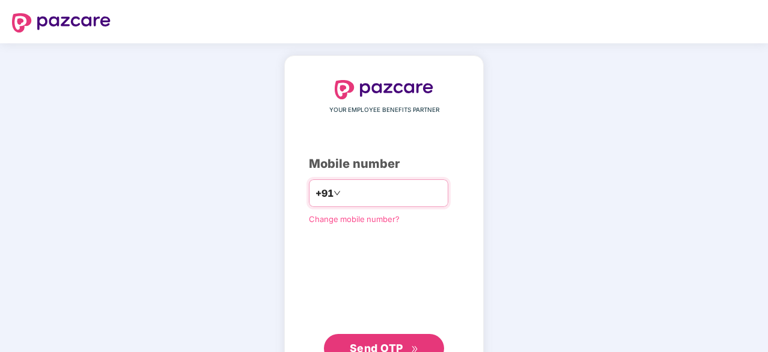
click at [380, 187] on input "number" at bounding box center [392, 192] width 99 height 19
type input "**********"
click at [407, 341] on span "Send OTP" at bounding box center [384, 346] width 69 height 17
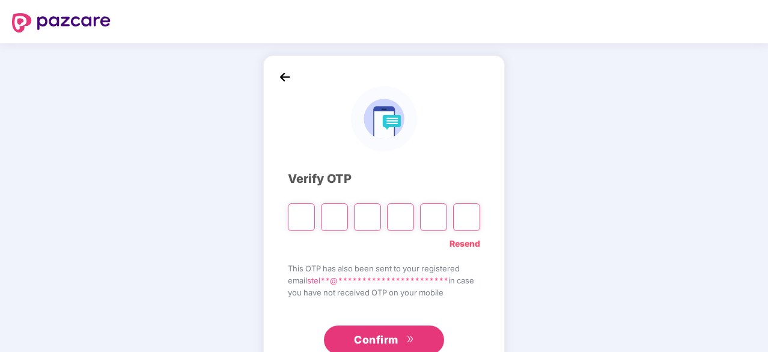
type input "*"
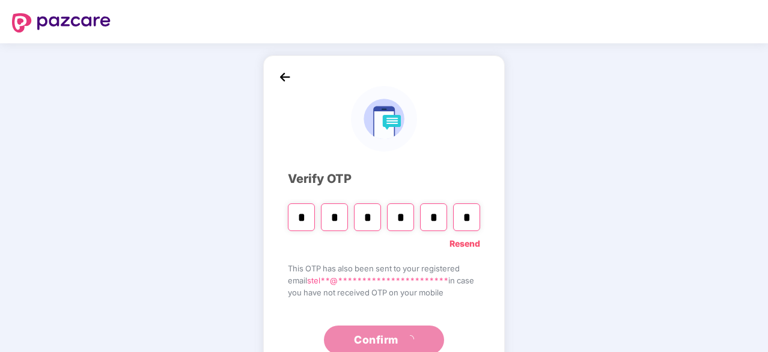
type input "*"
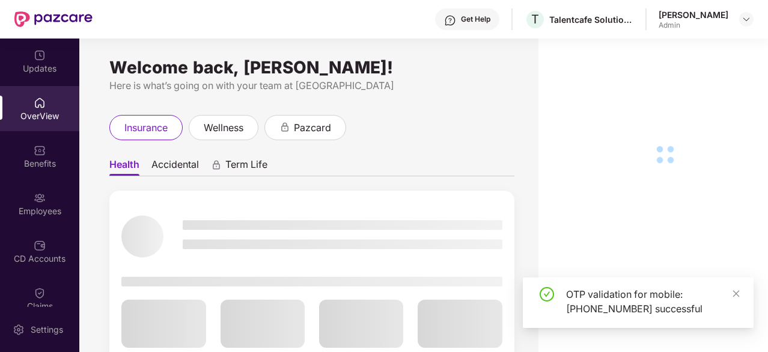
click at [59, 210] on div "Employees" at bounding box center [39, 211] width 79 height 12
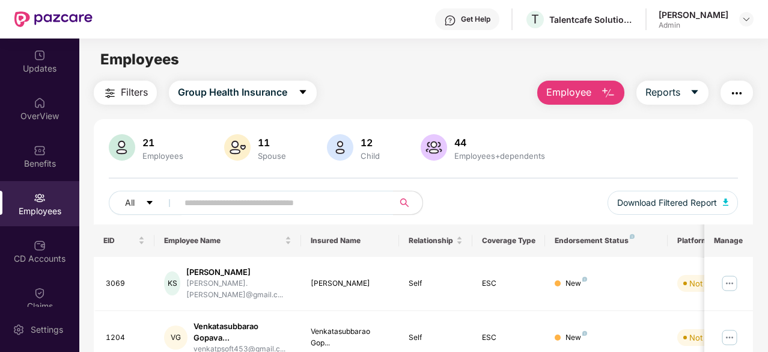
click at [580, 91] on span "Employee" at bounding box center [569, 92] width 45 height 15
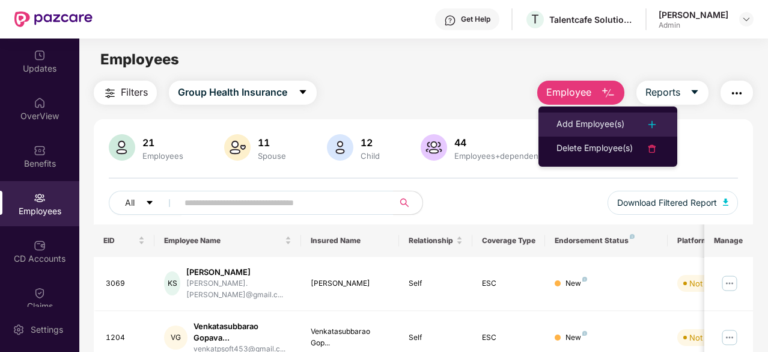
click at [577, 126] on div "Add Employee(s)" at bounding box center [591, 124] width 68 height 14
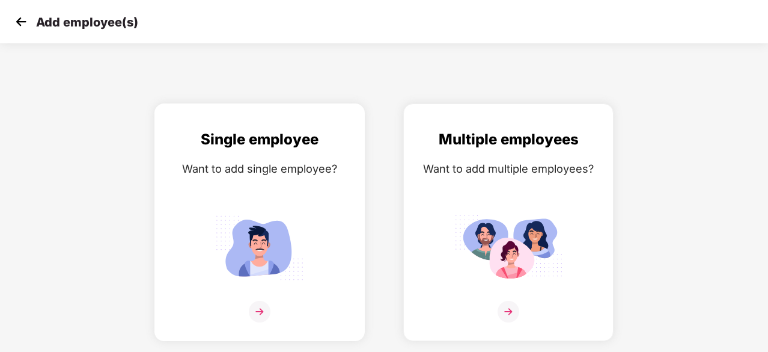
click at [320, 213] on div "Single employee Want to add single employee?" at bounding box center [259, 232] width 185 height 209
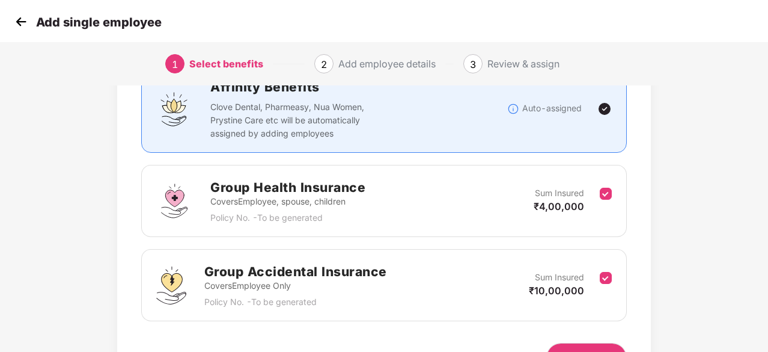
scroll to position [176, 0]
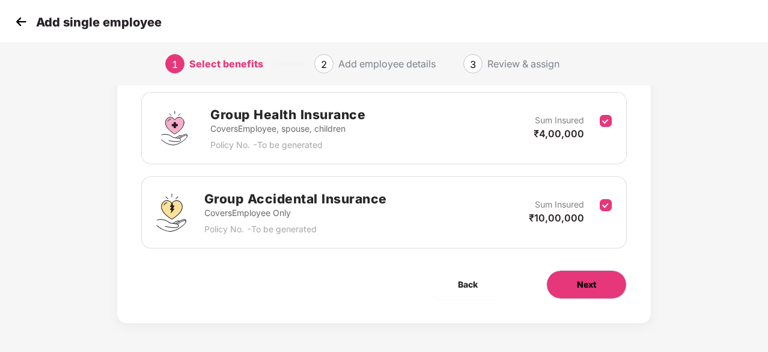
click at [587, 288] on span "Next" at bounding box center [586, 284] width 19 height 13
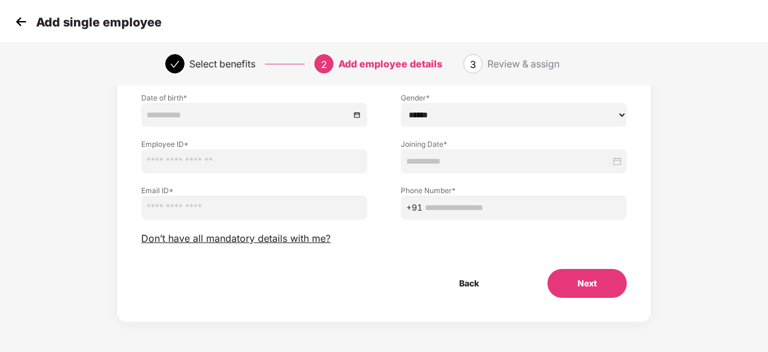
scroll to position [0, 0]
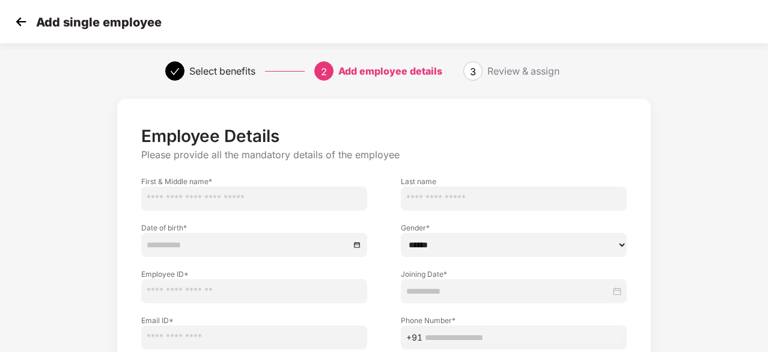
click at [16, 15] on img at bounding box center [21, 22] width 18 height 18
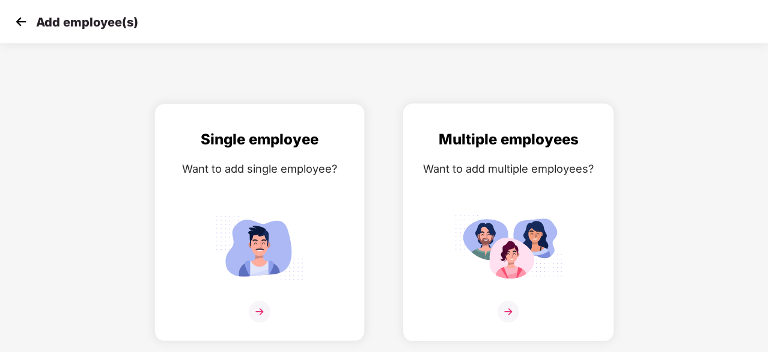
click at [464, 218] on img at bounding box center [509, 247] width 108 height 75
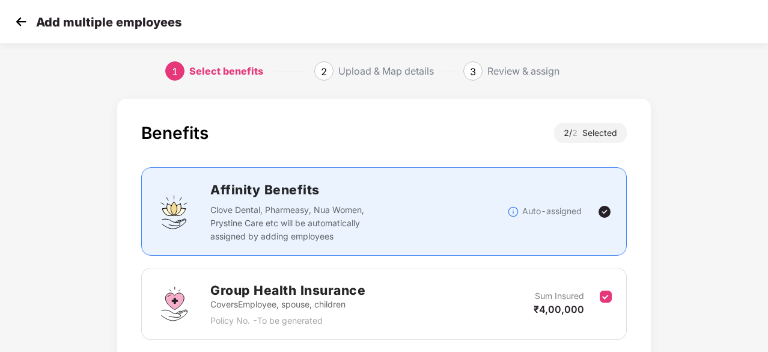
scroll to position [176, 0]
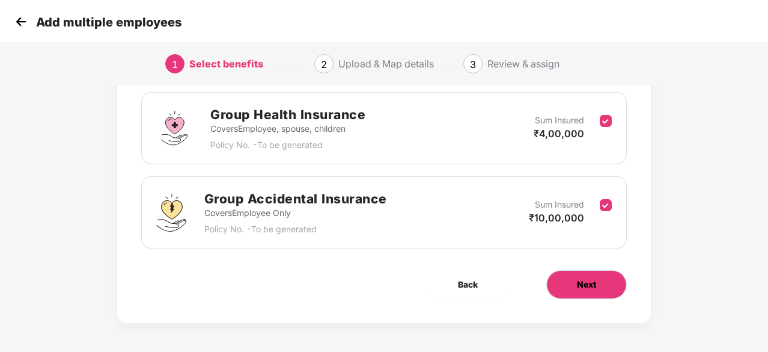
click at [583, 287] on span "Next" at bounding box center [586, 284] width 19 height 13
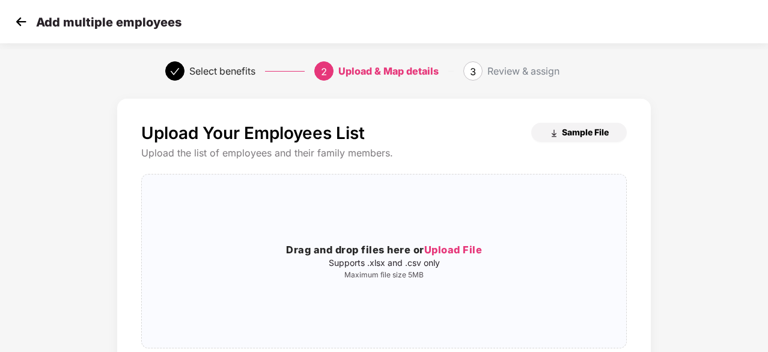
click at [588, 132] on span "Sample File" at bounding box center [585, 131] width 47 height 11
click at [448, 250] on span "Upload File" at bounding box center [453, 249] width 58 height 12
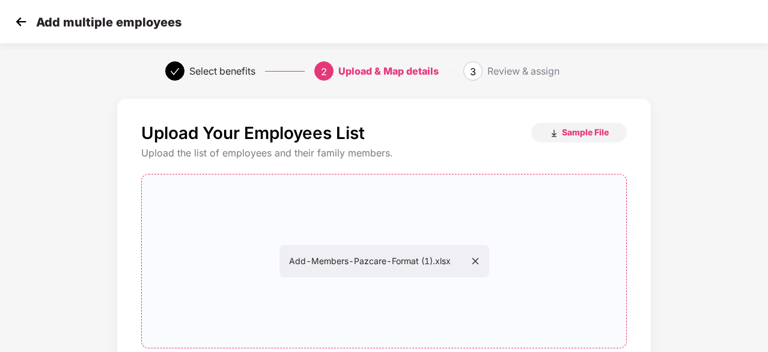
scroll to position [131, 0]
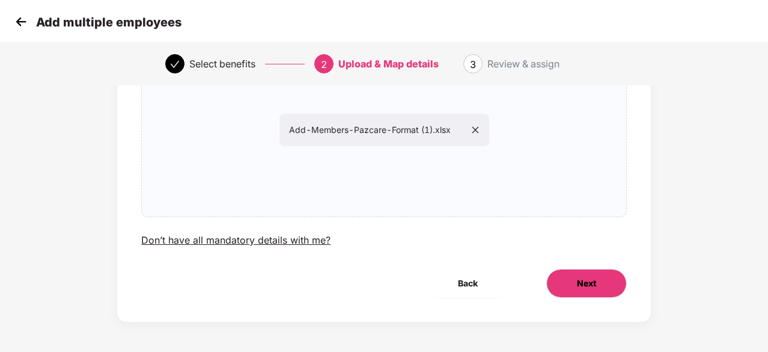
click at [596, 284] on span "Next" at bounding box center [586, 283] width 19 height 13
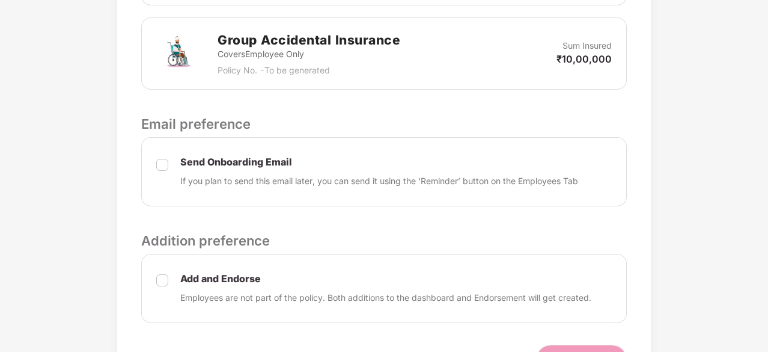
scroll to position [530, 0]
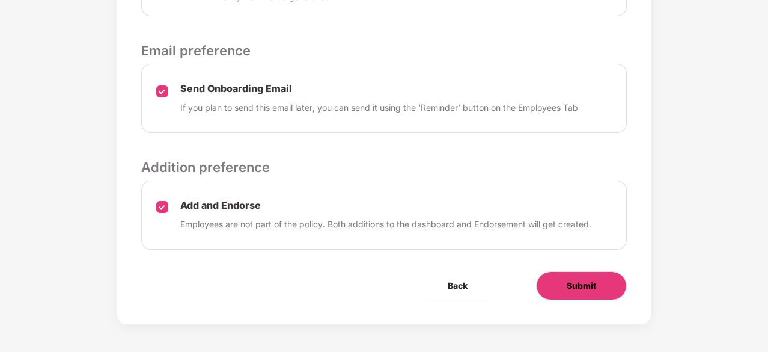
click at [553, 281] on button "Submit" at bounding box center [581, 285] width 91 height 29
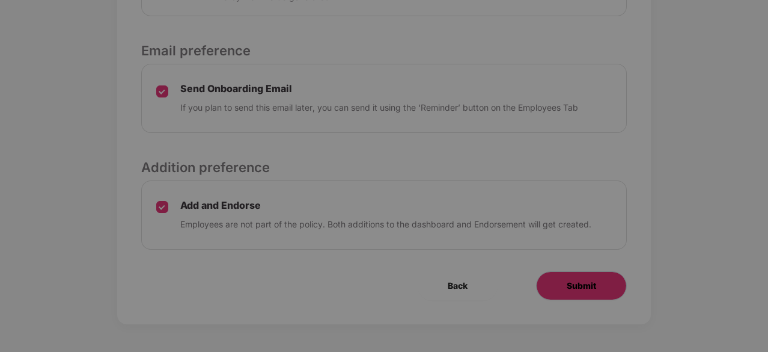
scroll to position [0, 0]
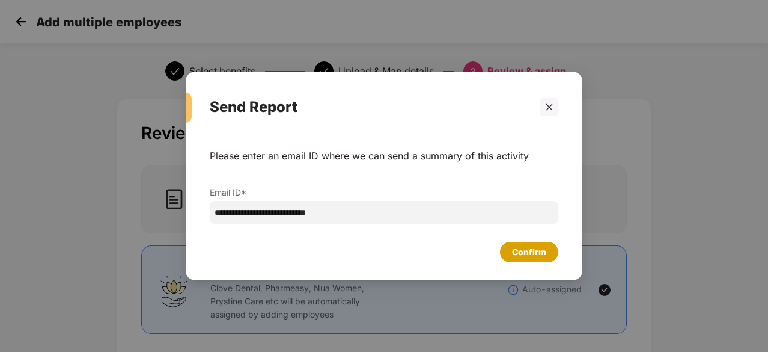
click at [522, 253] on div "Confirm" at bounding box center [529, 251] width 34 height 13
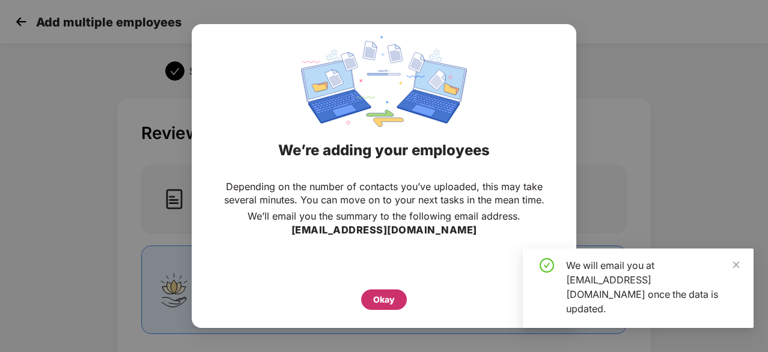
click at [380, 296] on div "Okay" at bounding box center [384, 299] width 22 height 13
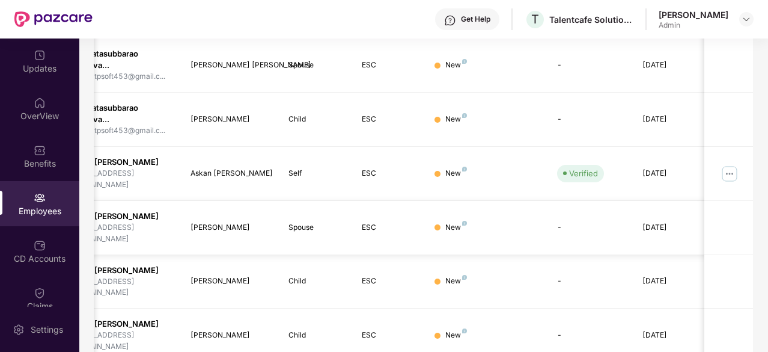
scroll to position [415, 0]
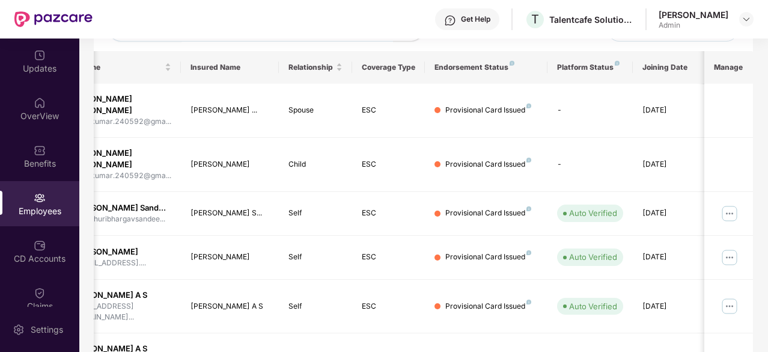
scroll to position [394, 0]
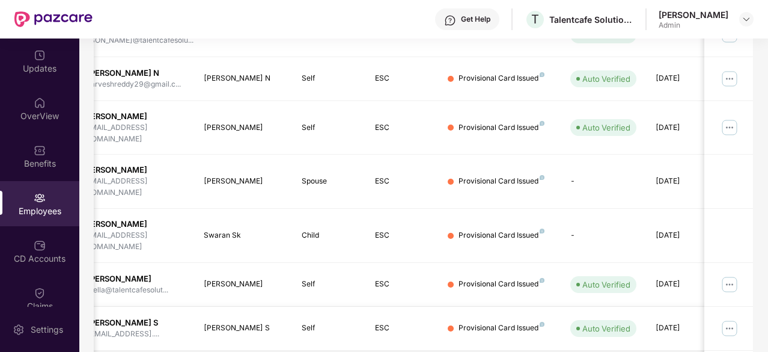
scroll to position [384, 0]
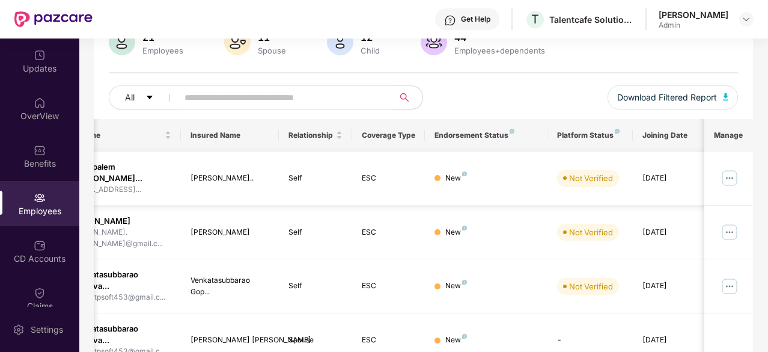
scroll to position [0, 0]
